Goal: Information Seeking & Learning: Learn about a topic

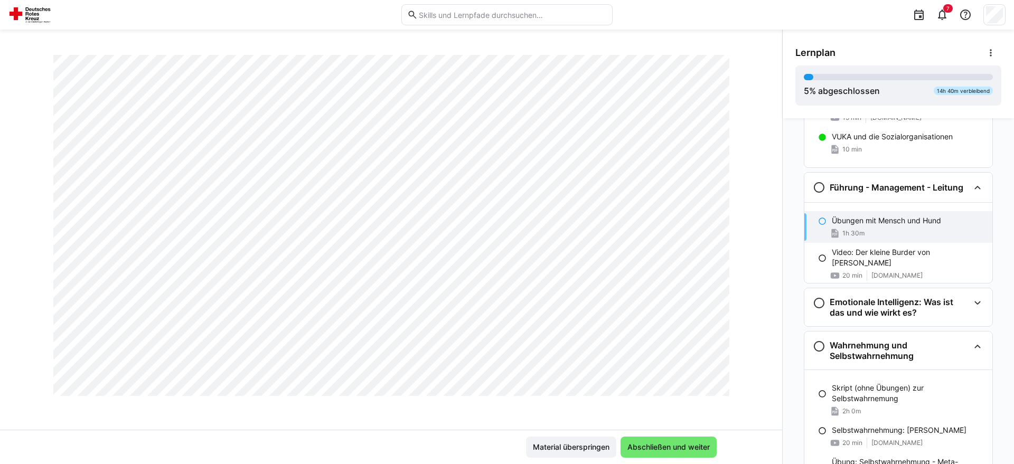
scroll to position [3066, 0]
click at [708, 448] on span "Abschließen und weiter" at bounding box center [669, 447] width 86 height 11
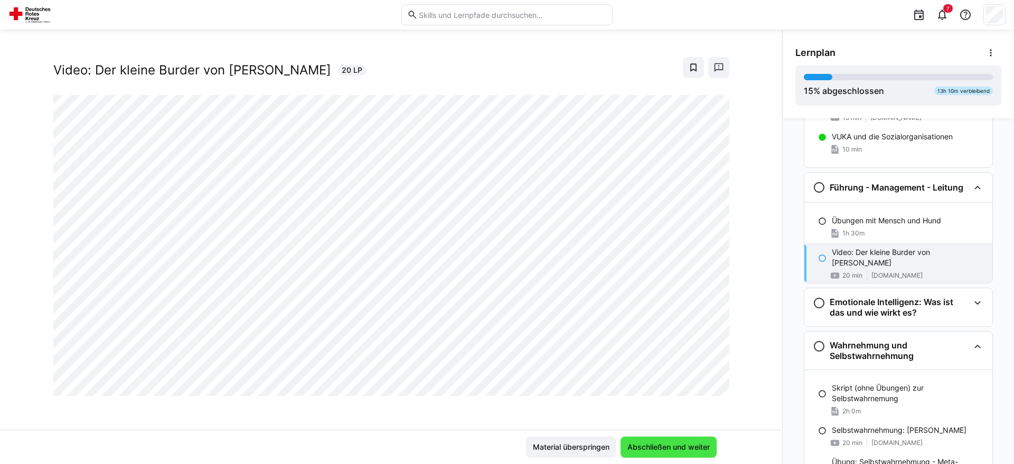
scroll to position [18, 0]
click at [706, 447] on span "Abschließen und weiter" at bounding box center [669, 447] width 86 height 11
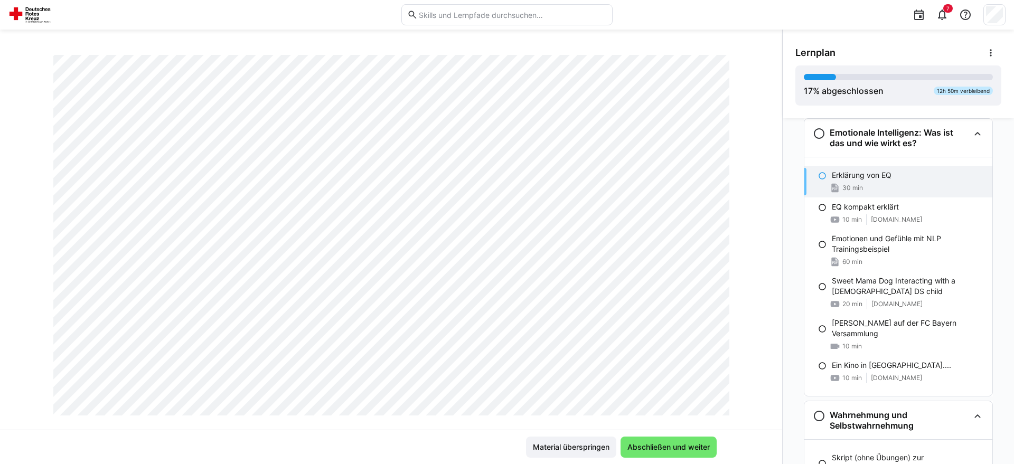
scroll to position [260, 0]
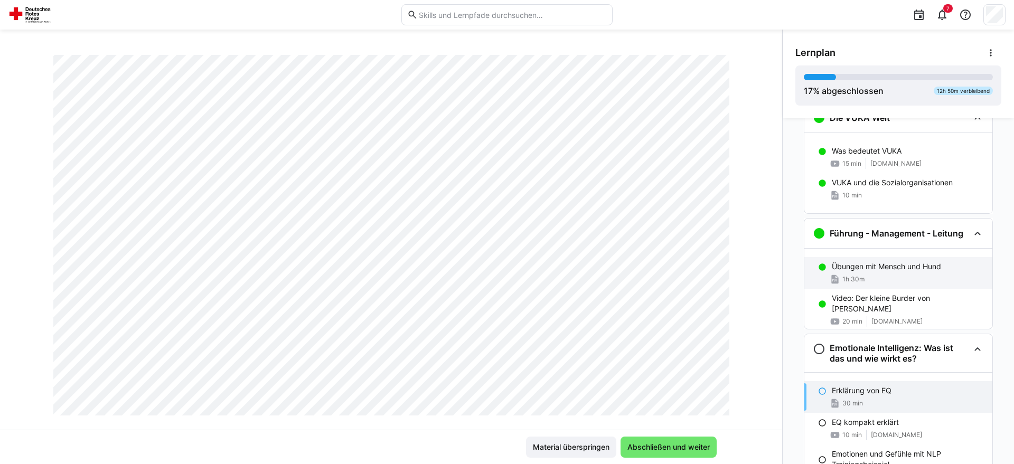
click at [873, 264] on p "Übungen mit Mensch und Hund" at bounding box center [886, 266] width 109 height 11
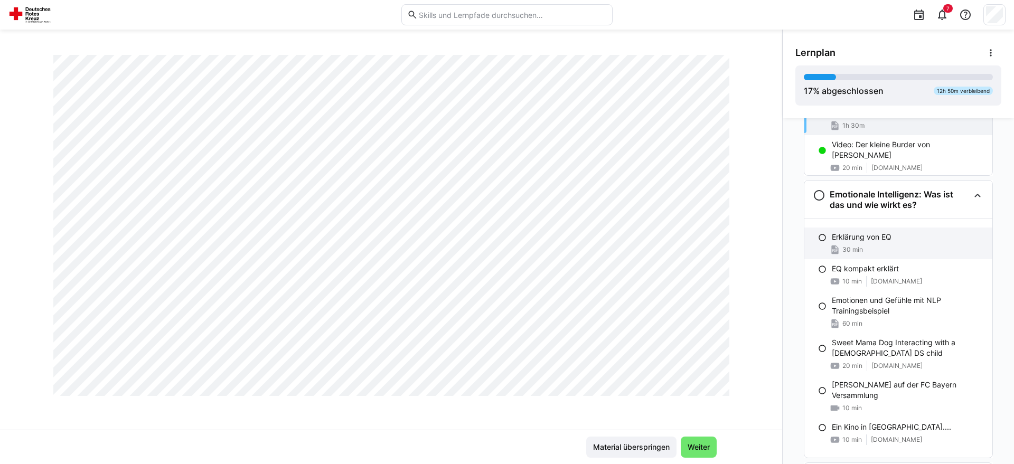
scroll to position [360, 0]
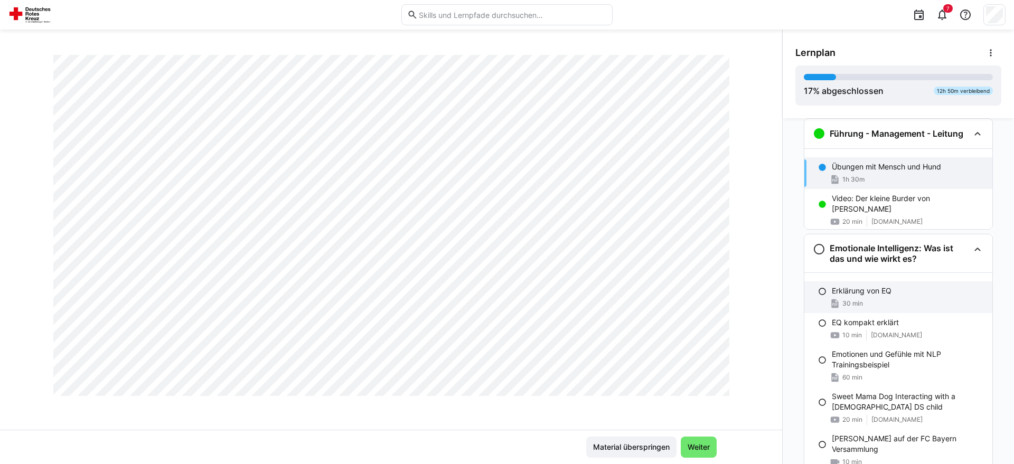
click at [892, 297] on div "Erklärung von EQ 30 min" at bounding box center [898, 298] width 188 height 32
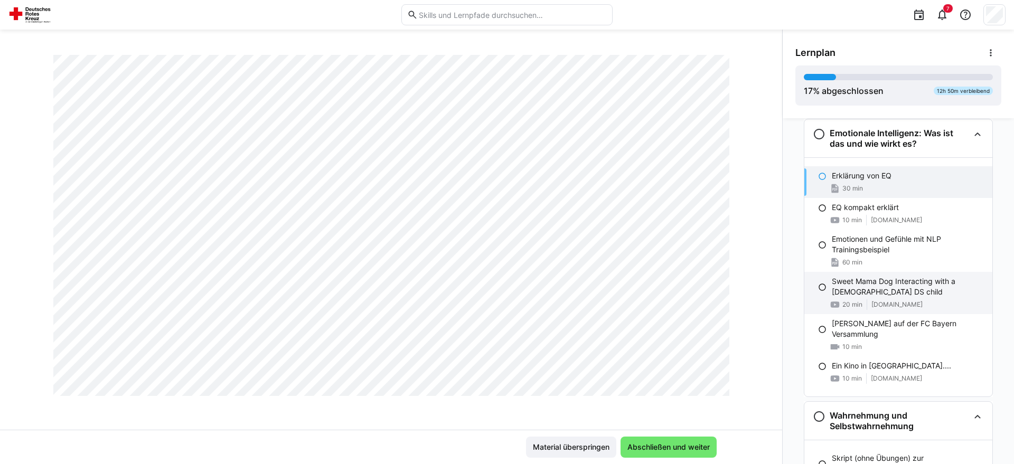
scroll to position [475, 0]
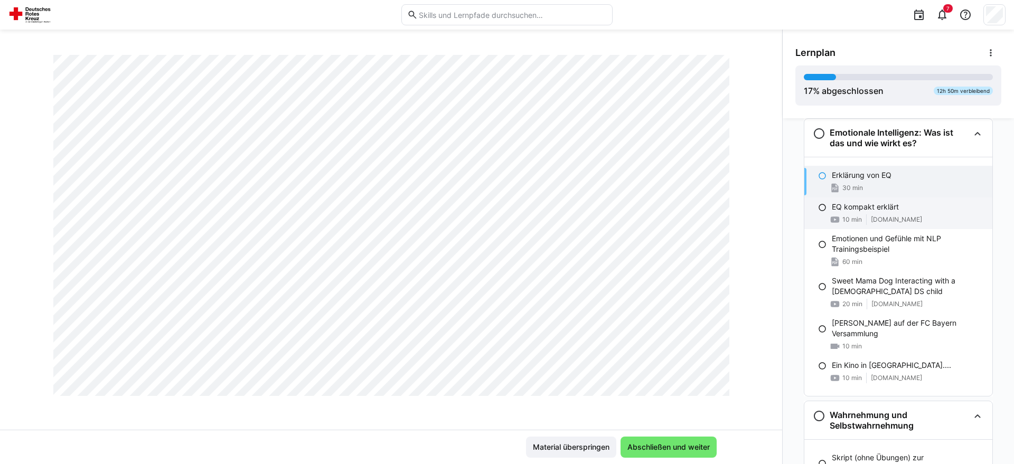
click at [885, 208] on p "EQ kompakt erklärt" at bounding box center [865, 207] width 67 height 11
click at [858, 177] on p "Erklärung von EQ" at bounding box center [862, 175] width 60 height 11
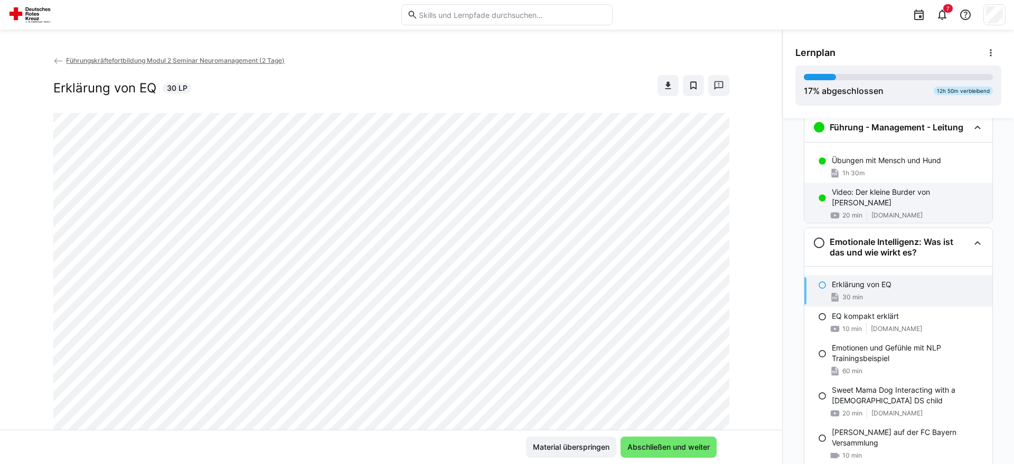
scroll to position [368, 0]
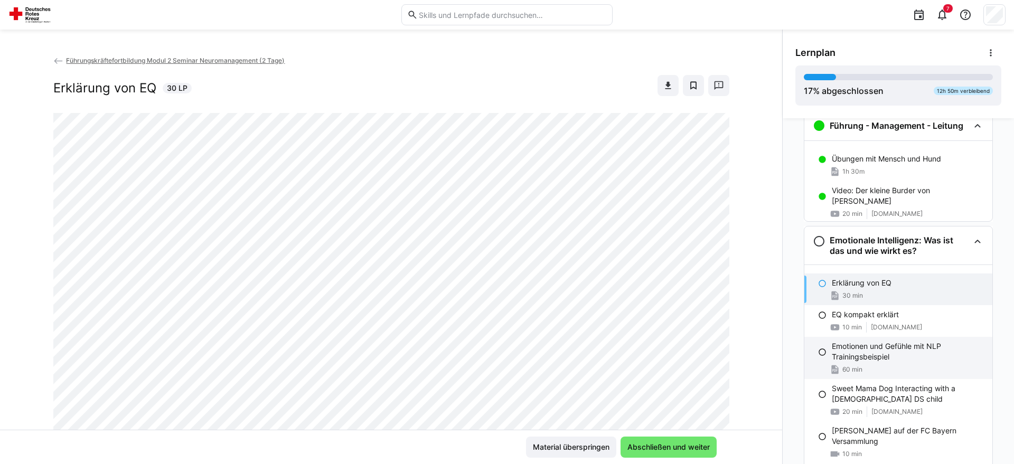
click at [815, 350] on div "Emotionen und Gefühle mit NLP Trainingsbeispiel 60 min" at bounding box center [898, 358] width 188 height 42
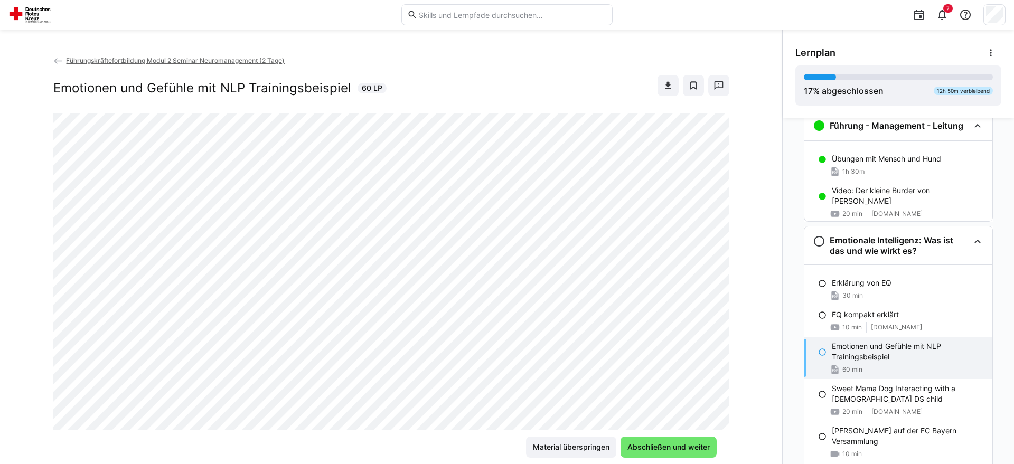
click at [823, 353] on eds-icon at bounding box center [822, 352] width 8 height 8
click at [828, 350] on div "Emotionen und Gefühle mit NLP Trainingsbeispiel 60 min" at bounding box center [898, 358] width 188 height 42
click at [827, 351] on div "Emotionen und Gefühle mit NLP Trainingsbeispiel 60 min" at bounding box center [898, 358] width 188 height 42
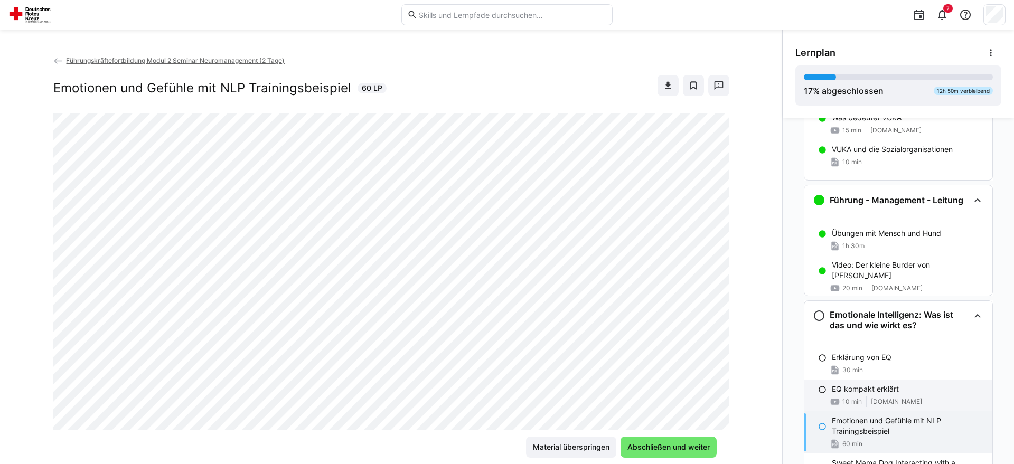
scroll to position [314, 0]
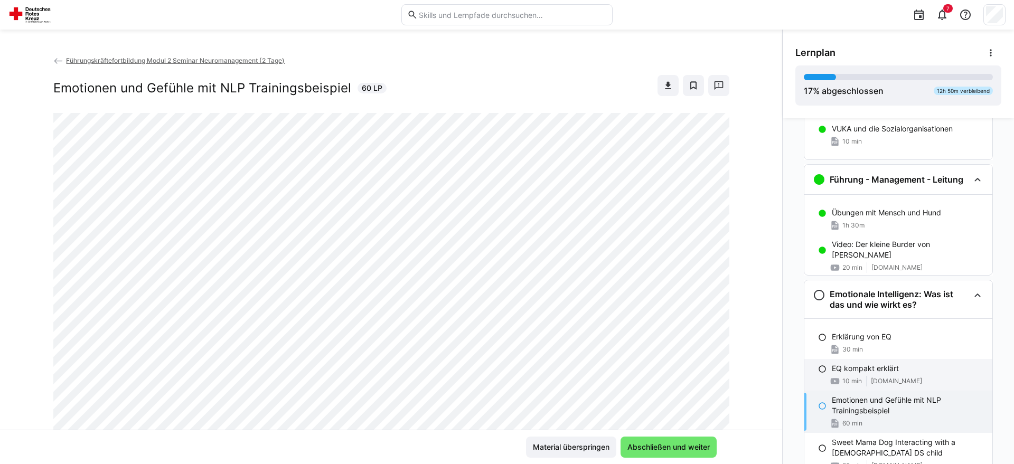
click at [883, 375] on div "EQ kompakt erklärt 10 min [DOMAIN_NAME]" at bounding box center [898, 375] width 188 height 32
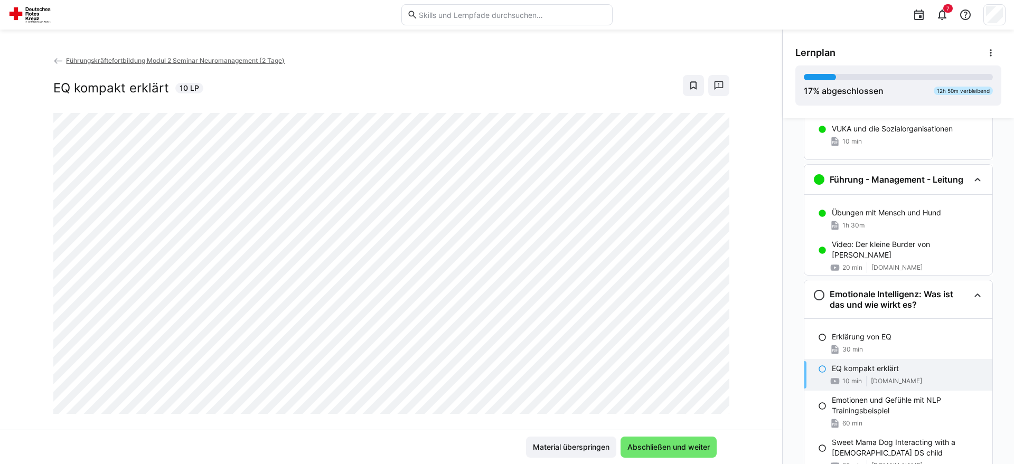
scroll to position [18, 0]
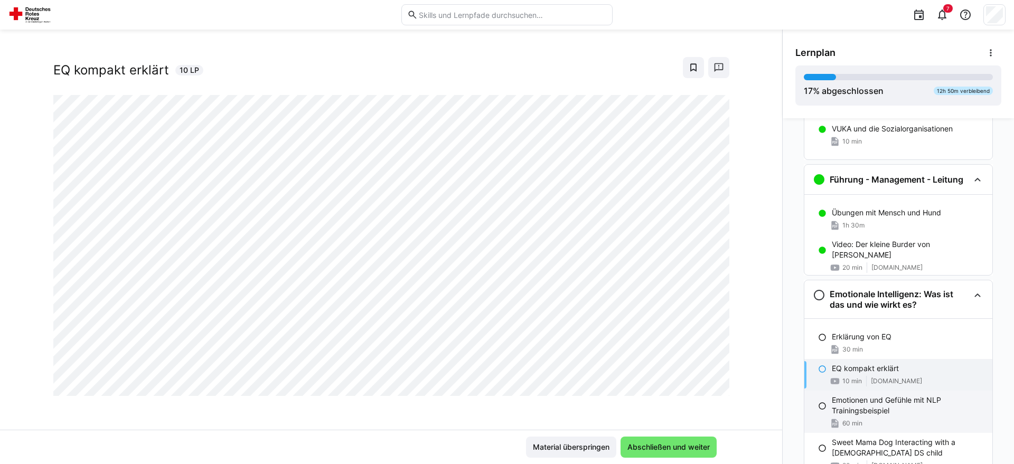
click at [881, 410] on p "Emotionen und Gefühle mit NLP Trainingsbeispiel" at bounding box center [908, 405] width 152 height 21
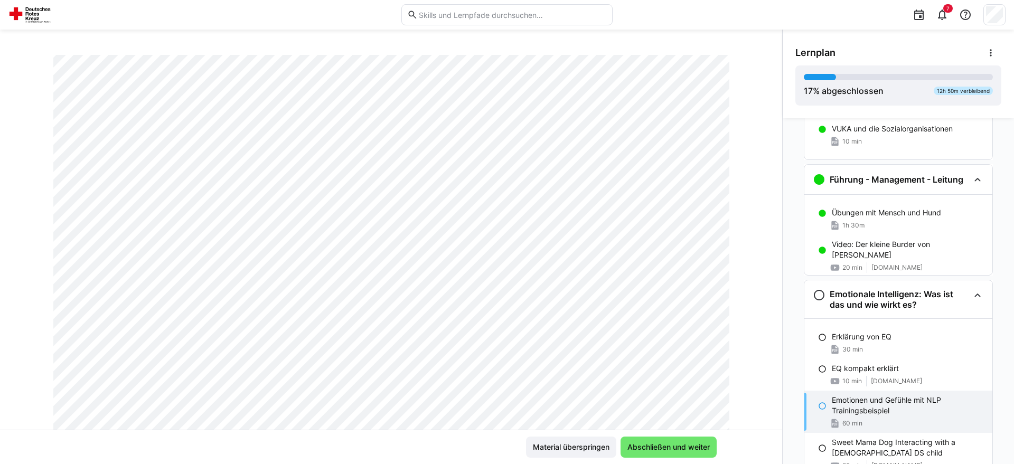
scroll to position [0, 0]
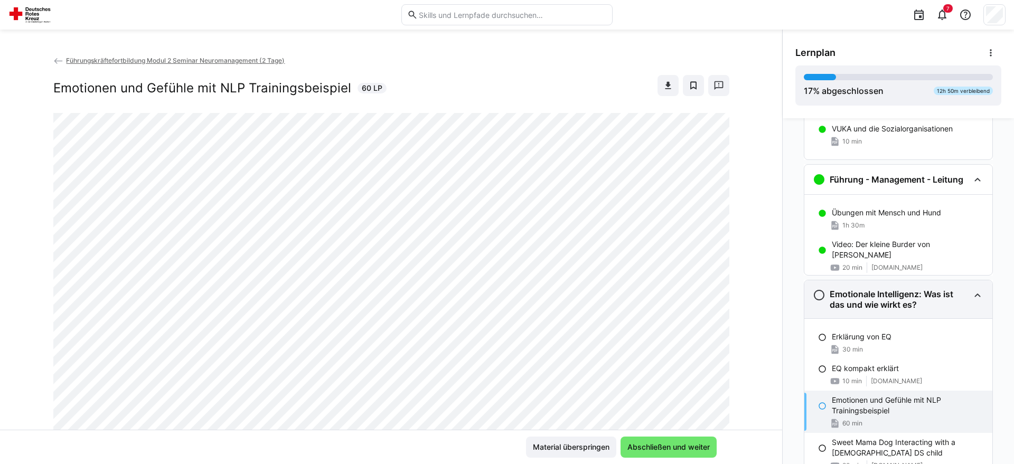
click at [879, 302] on h3 "Emotionale Intelligenz: Was ist das und wie wirkt es?" at bounding box center [899, 299] width 139 height 21
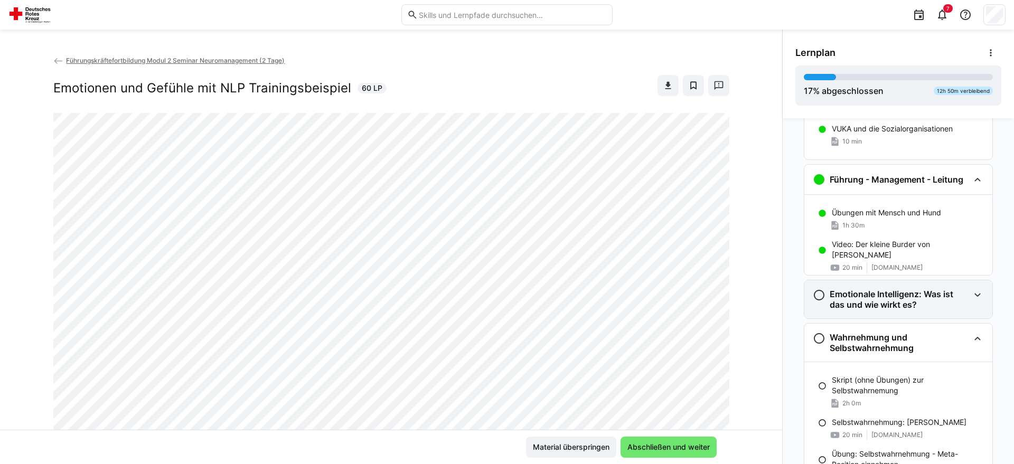
click at [831, 295] on h3 "Emotionale Intelligenz: Was ist das und wie wirkt es?" at bounding box center [899, 299] width 139 height 21
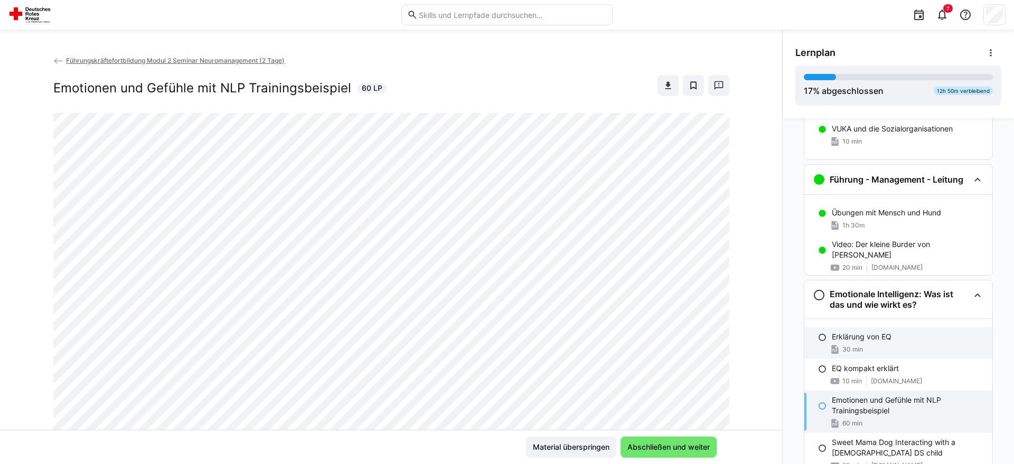
click at [834, 342] on p "Erklärung von EQ" at bounding box center [862, 337] width 60 height 11
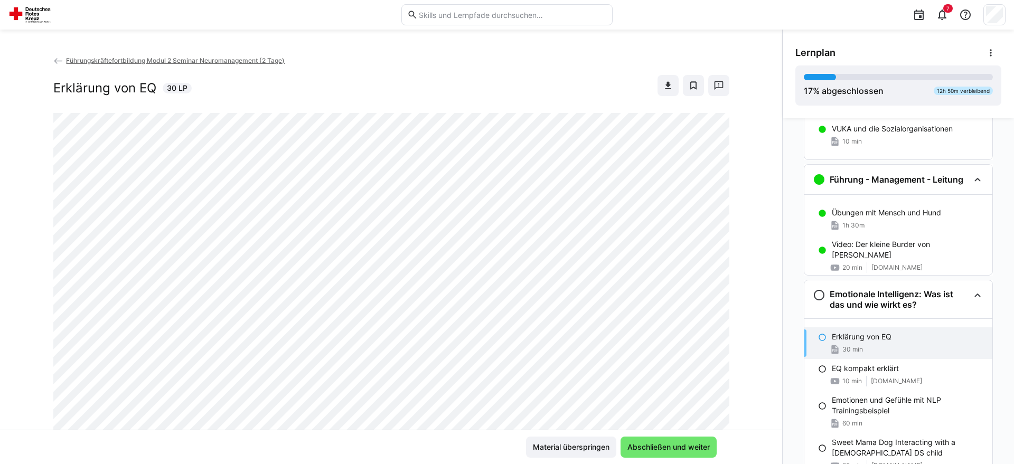
click at [827, 342] on div "Erklärung von EQ 30 min" at bounding box center [898, 343] width 188 height 32
click at [824, 336] on eds-icon at bounding box center [822, 337] width 8 height 8
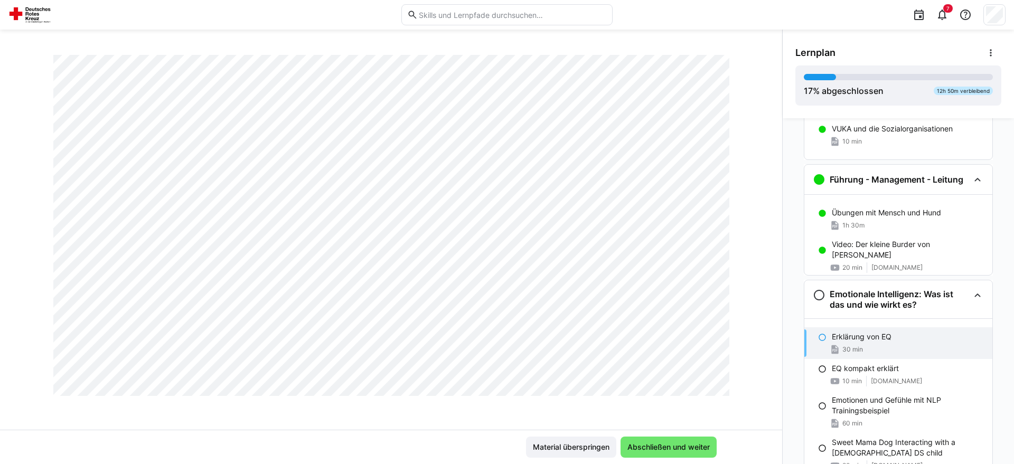
scroll to position [1616, 0]
click at [658, 448] on span "Abschließen und weiter" at bounding box center [669, 447] width 86 height 11
